Goal: Task Accomplishment & Management: Manage account settings

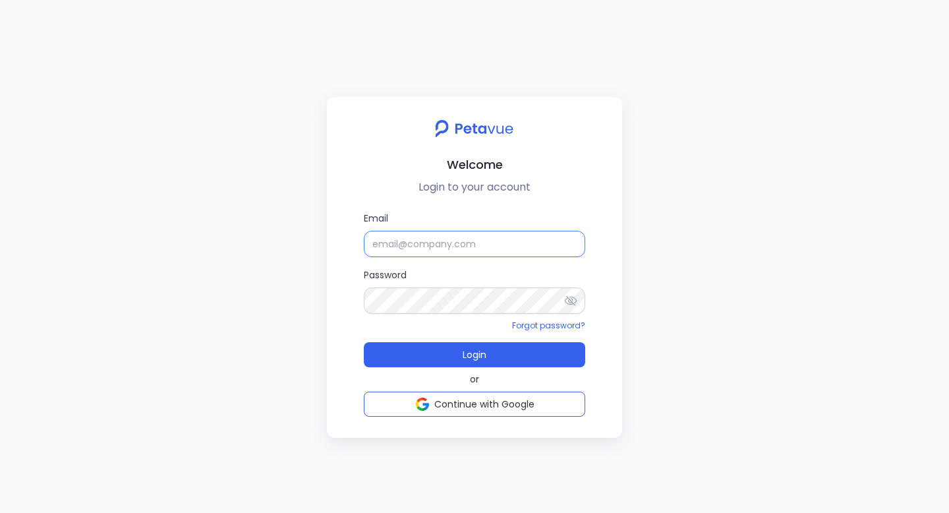
click at [458, 255] on input "Email" at bounding box center [474, 244] width 221 height 26
type input "[EMAIL_ADDRESS][DOMAIN_NAME]"
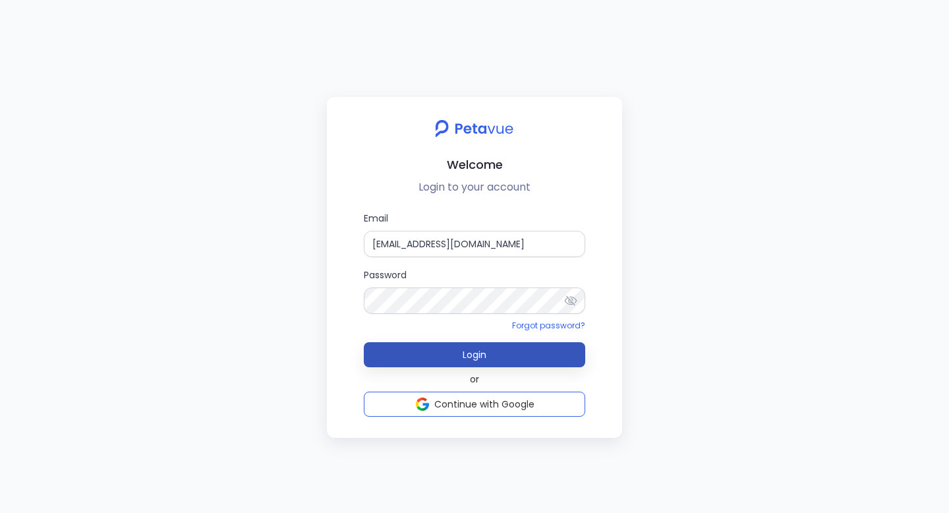
click at [543, 354] on button "Login" at bounding box center [474, 354] width 221 height 25
